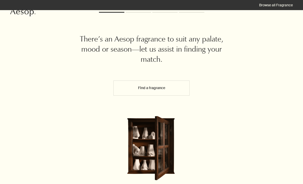
scroll to position [29, 0]
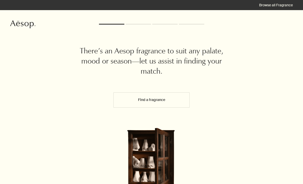
click at [23, 26] on icon "Aesop" at bounding box center [22, 24] width 25 height 8
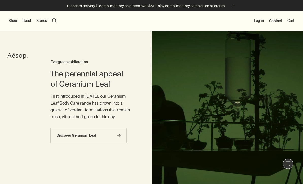
click at [15, 22] on button "Shop" at bounding box center [13, 20] width 9 height 5
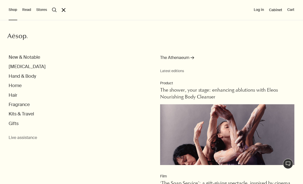
click at [14, 106] on button "Fragrance" at bounding box center [19, 105] width 21 height 6
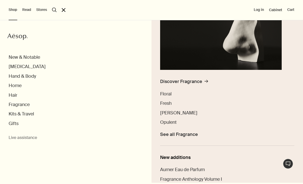
scroll to position [100, 0]
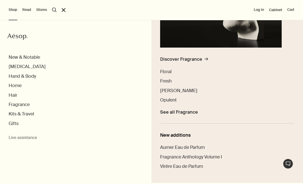
click at [167, 92] on span "Woody" at bounding box center [178, 91] width 37 height 6
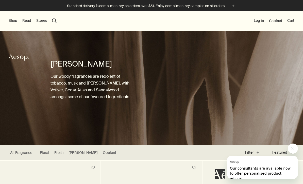
click at [15, 23] on button "Shop" at bounding box center [13, 20] width 9 height 5
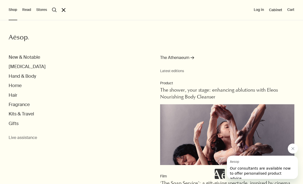
click at [16, 84] on button "Home" at bounding box center [15, 86] width 13 height 6
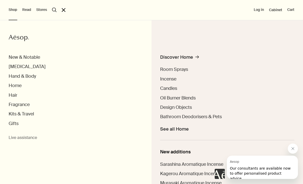
click at [190, 108] on span "Design Objects" at bounding box center [176, 107] width 32 height 6
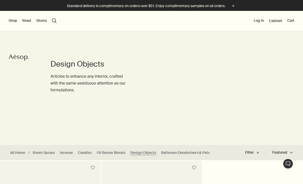
click at [12, 17] on div "Shop New & Notable Skin Care Hand & Body Home Hair Fragrance Kits & Travel Gift…" at bounding box center [151, 21] width 303 height 20
click at [14, 20] on button "Shop" at bounding box center [13, 20] width 9 height 5
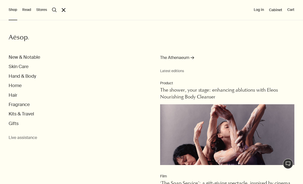
click at [16, 87] on button "Home" at bounding box center [15, 86] width 13 height 6
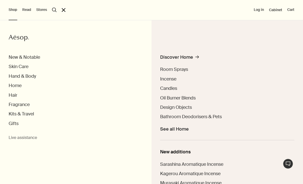
click at [177, 89] on span "Candles" at bounding box center [168, 88] width 17 height 6
click at [177, 88] on span "Candles" at bounding box center [168, 88] width 17 height 6
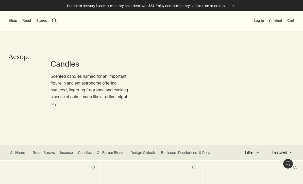
click at [13, 20] on button "Shop" at bounding box center [13, 20] width 9 height 5
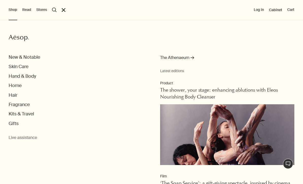
click at [16, 85] on button "Home" at bounding box center [15, 86] width 13 height 6
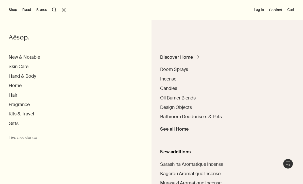
click at [183, 69] on span "Room Sprays" at bounding box center [174, 69] width 28 height 6
click at [184, 71] on span "Room Sprays" at bounding box center [174, 69] width 28 height 6
